Goal: Task Accomplishment & Management: Use online tool/utility

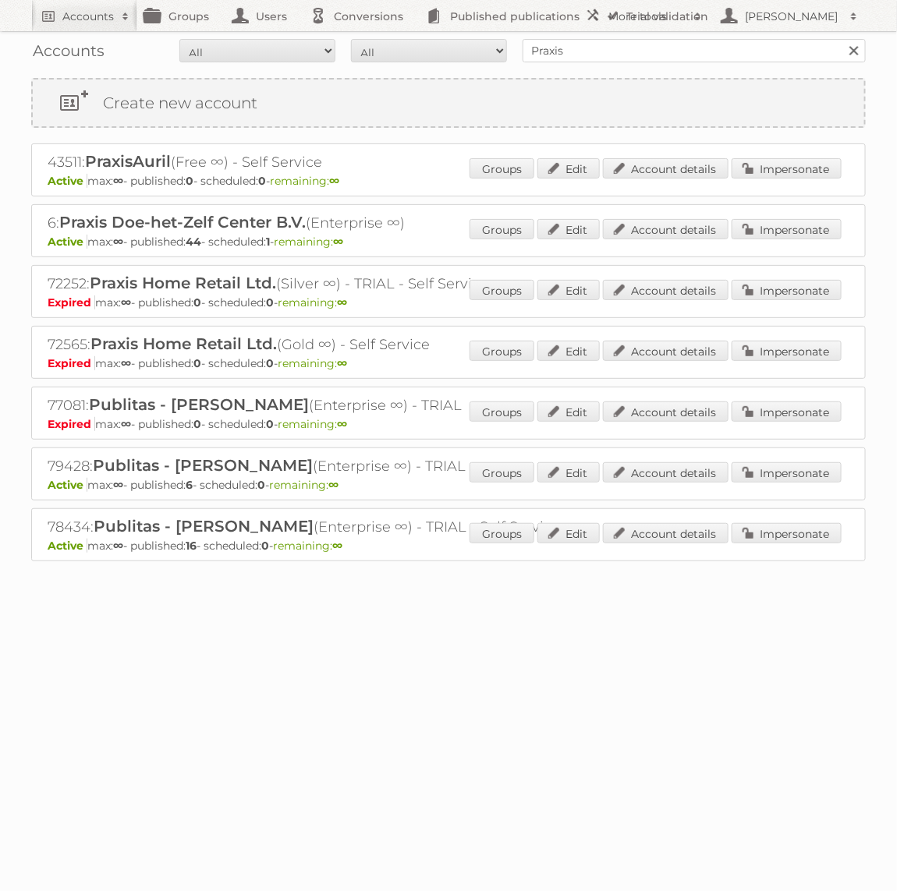
click at [626, 62] on div "Accounts All Active Expired Pending All Paid Trials Self service Praxis Search" at bounding box center [448, 50] width 834 height 39
click at [606, 45] on input "Praxis" at bounding box center [693, 50] width 343 height 23
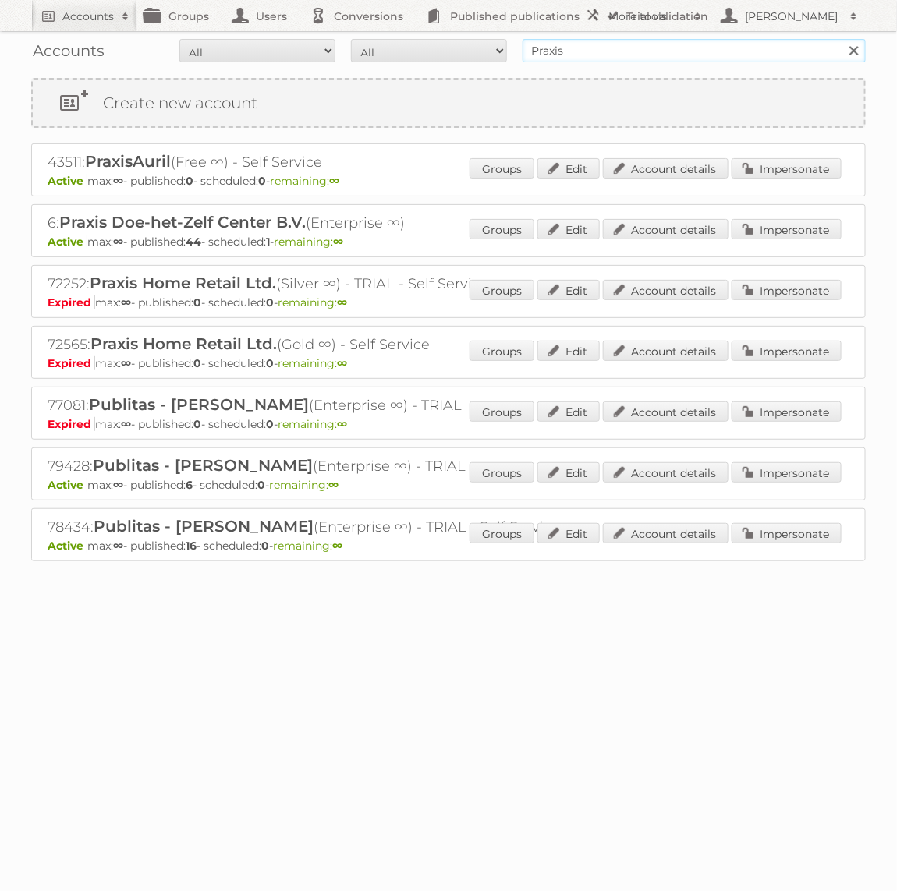
click at [606, 45] on input "Praxis" at bounding box center [693, 50] width 343 height 23
type input "Holland & [PERSON_NAME]"
click at [841, 39] on input "Search" at bounding box center [852, 50] width 23 height 23
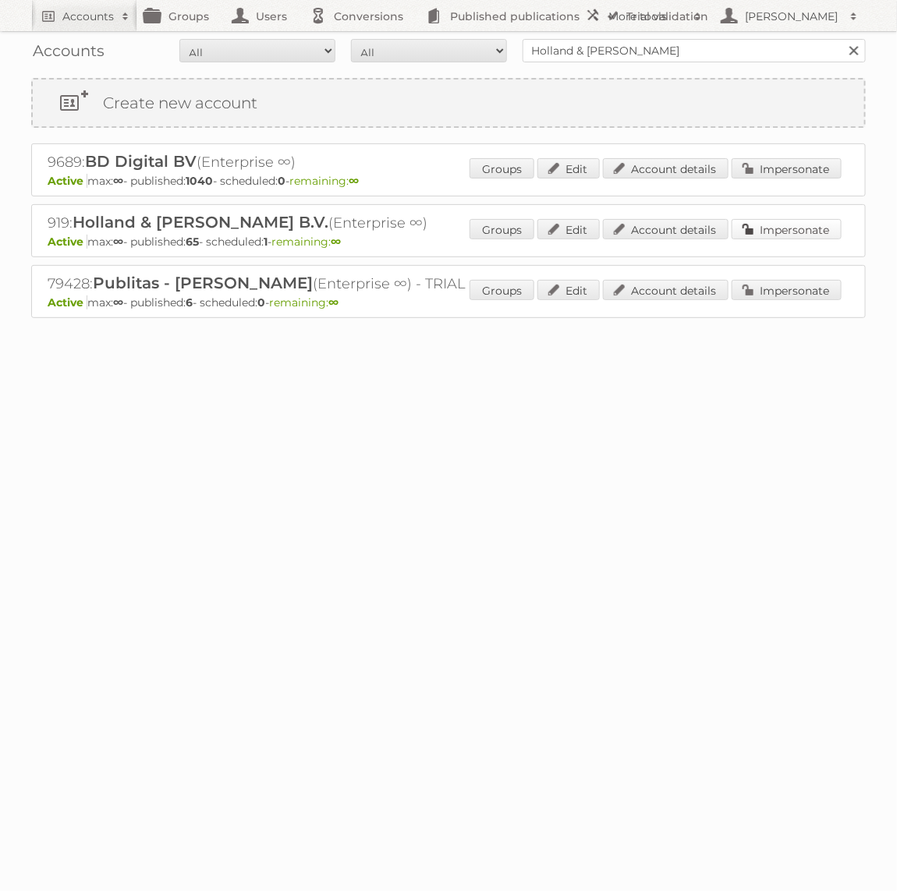
click at [786, 223] on link "Impersonate" at bounding box center [786, 229] width 110 height 20
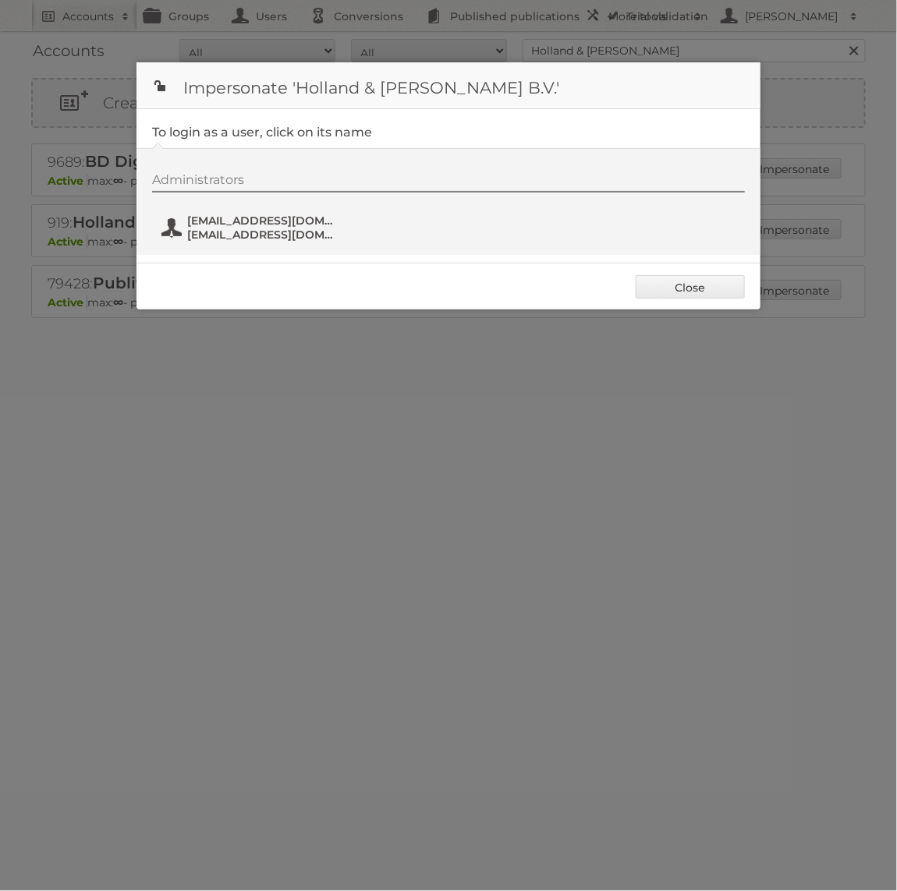
click at [234, 218] on span "fs+hollandbarrett@publitas.com" at bounding box center [262, 221] width 151 height 14
